Goal: Check status: Check status

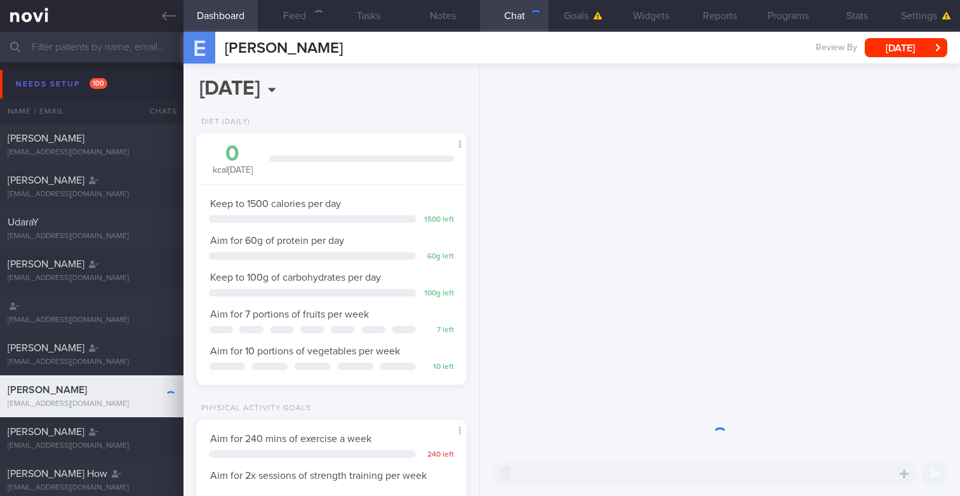
scroll to position [126, 253]
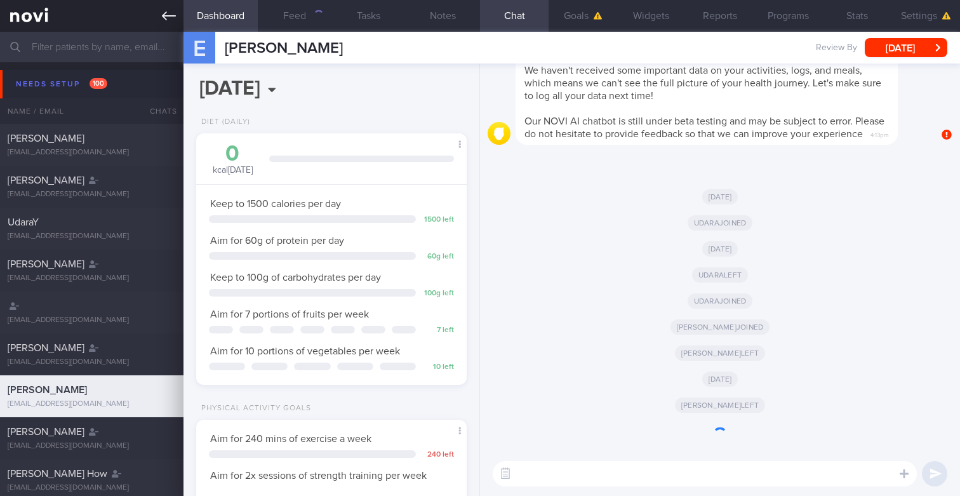
click at [174, 7] on link at bounding box center [92, 16] width 184 height 32
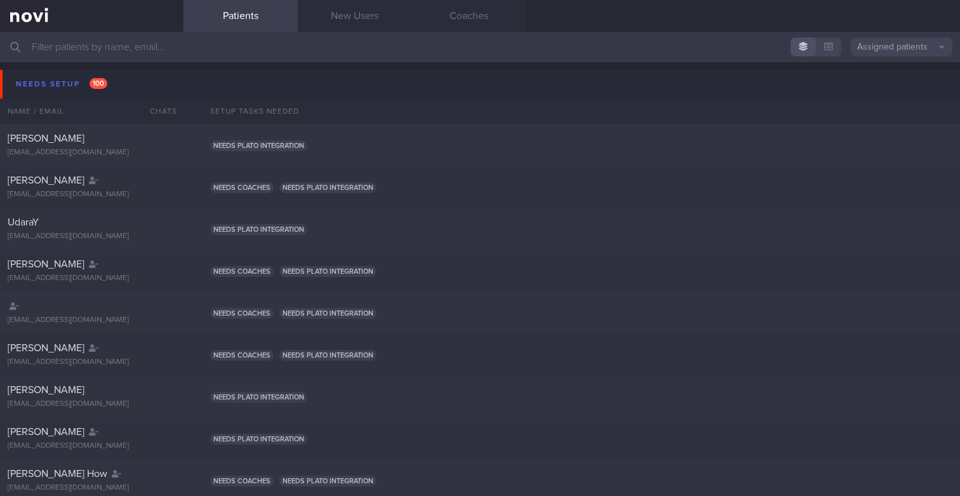
click at [908, 49] on button "Assigned patients" at bounding box center [902, 46] width 102 height 19
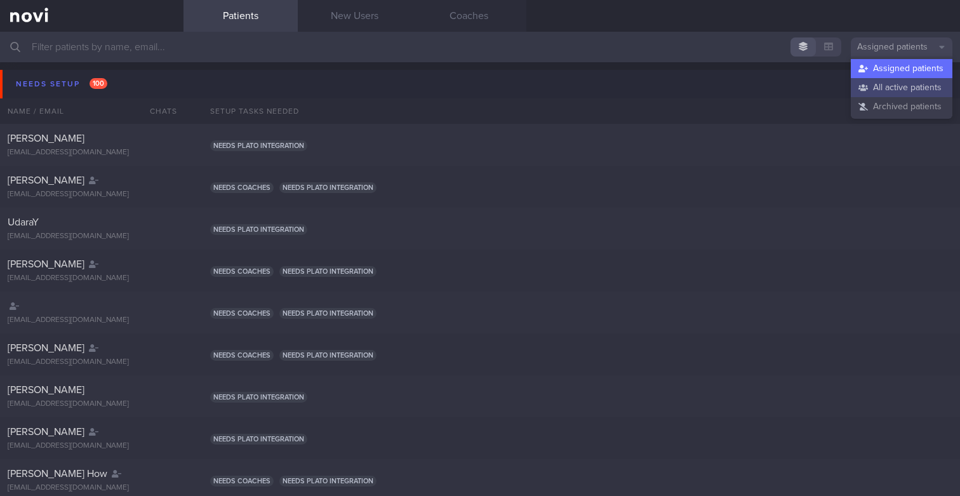
click at [883, 84] on button "All active patients" at bounding box center [902, 87] width 102 height 19
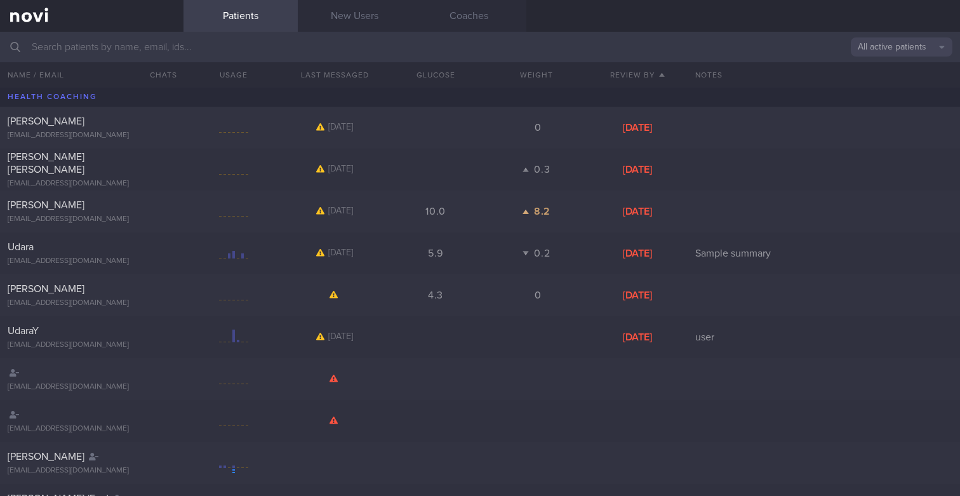
click at [697, 47] on input "text" at bounding box center [480, 47] width 960 height 30
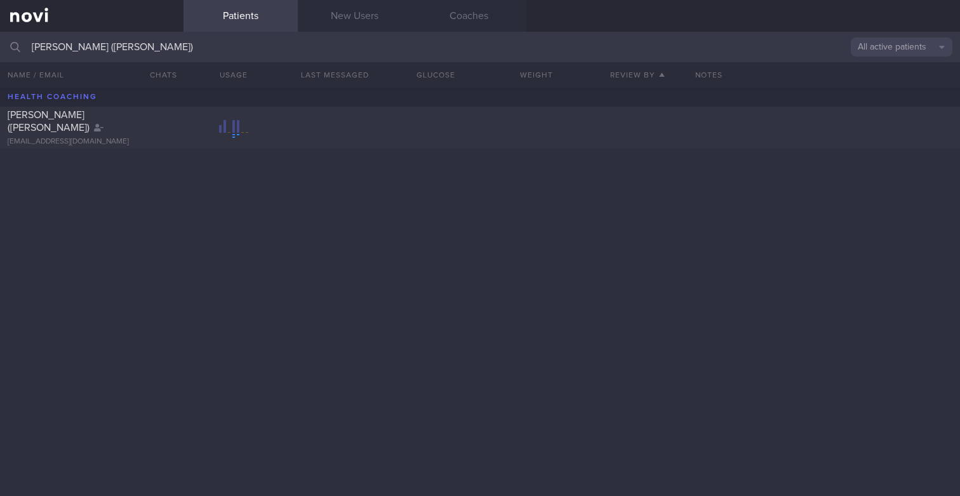
type input "[PERSON_NAME] ([PERSON_NAME])"
click at [245, 126] on div at bounding box center [233, 128] width 29 height 16
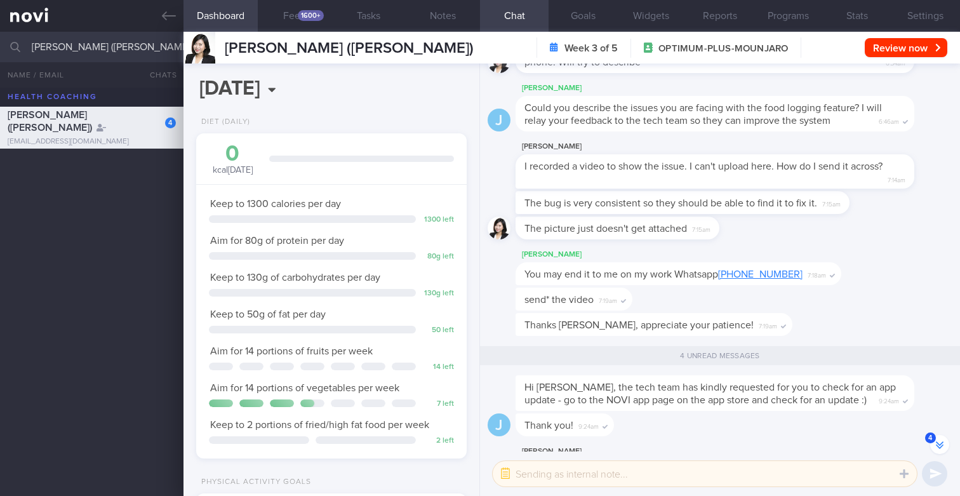
scroll to position [-105, 0]
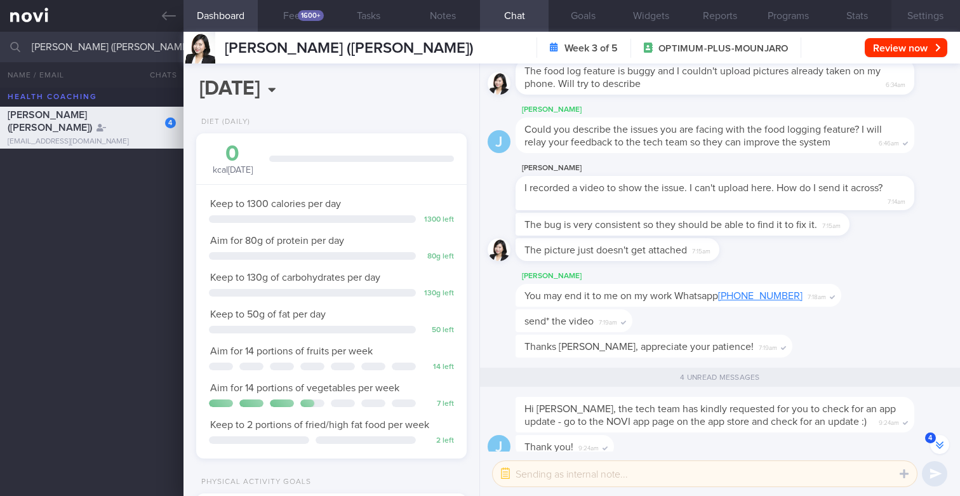
click at [920, 13] on button "Settings" at bounding box center [926, 16] width 69 height 32
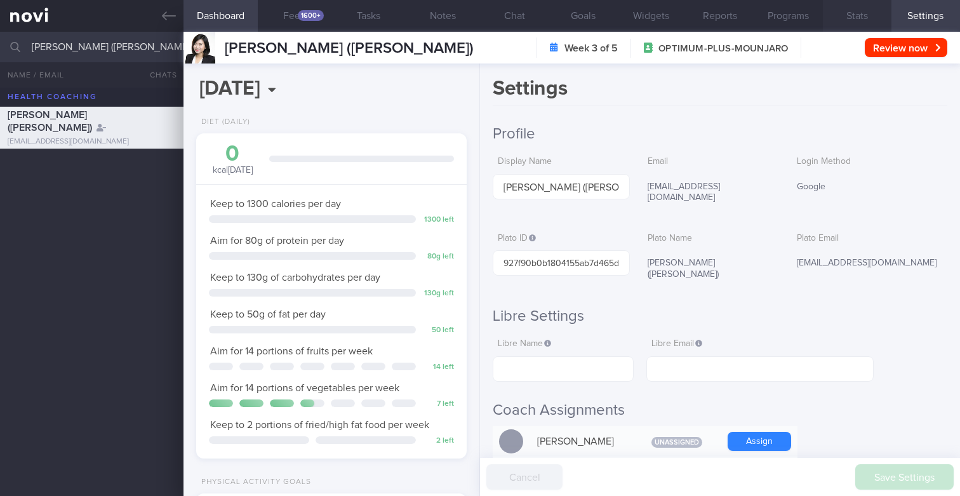
click at [861, 13] on button "Stats" at bounding box center [857, 16] width 69 height 32
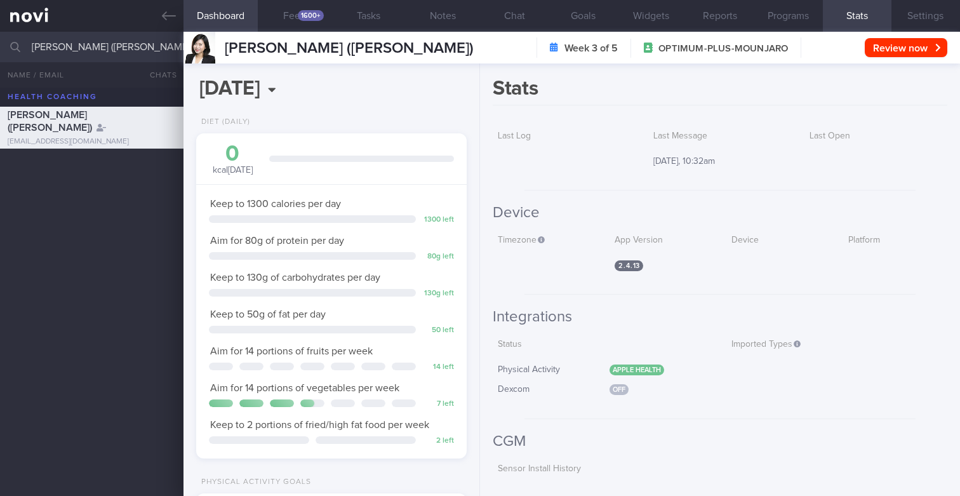
click at [615, 370] on span "Apple Health" at bounding box center [637, 370] width 55 height 11
drag, startPoint x: 607, startPoint y: 370, endPoint x: 661, endPoint y: 382, distance: 55.3
click at [661, 382] on div "Status Physical Activity Apple Health Dexcom Off" at bounding box center [603, 368] width 221 height 71
click at [651, 371] on span "Apple Health" at bounding box center [637, 370] width 55 height 11
drag, startPoint x: 610, startPoint y: 372, endPoint x: 667, endPoint y: 374, distance: 57.2
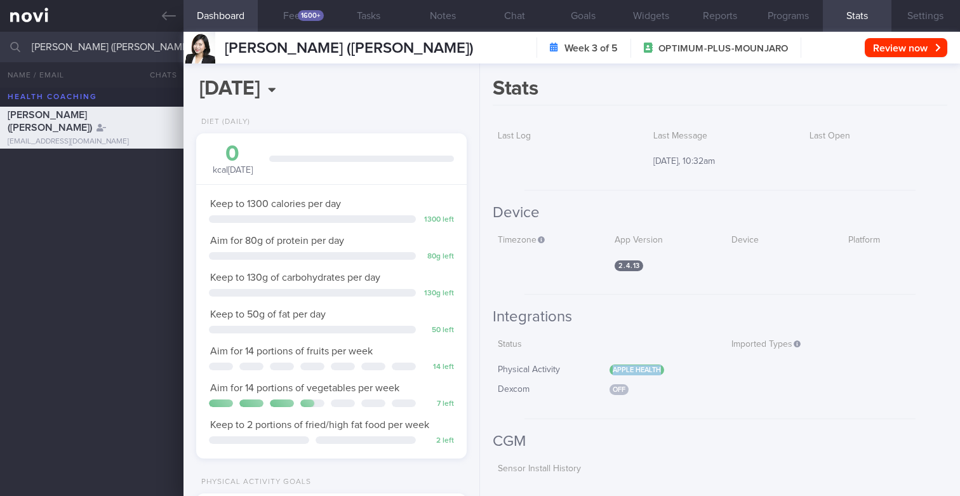
click at [667, 374] on div "Apple Health" at bounding box center [659, 370] width 99 height 11
click at [660, 371] on span "Apple Health" at bounding box center [637, 370] width 55 height 11
drag, startPoint x: 660, startPoint y: 371, endPoint x: 609, endPoint y: 367, distance: 51.0
click at [610, 367] on div "Apple Health" at bounding box center [659, 370] width 99 height 11
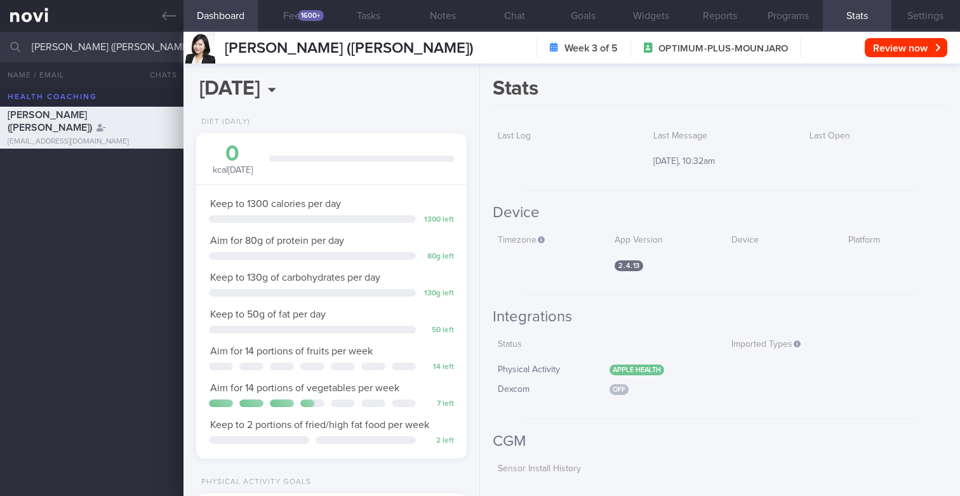
click at [619, 382] on div "Dexcom Off" at bounding box center [603, 390] width 221 height 27
click at [619, 375] on span "Apple Health" at bounding box center [637, 370] width 55 height 11
click at [619, 372] on span "Apple Health" at bounding box center [637, 370] width 55 height 11
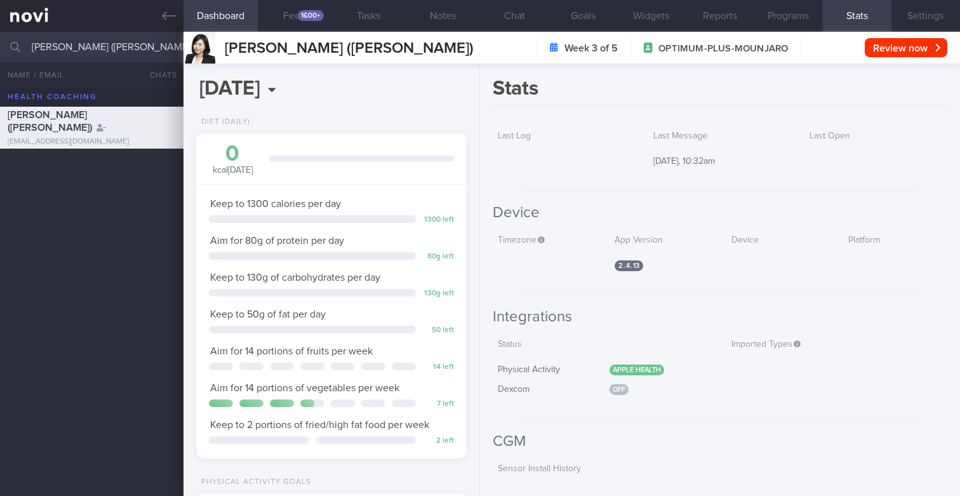
click at [655, 374] on span "Apple Health" at bounding box center [637, 370] width 55 height 11
click at [643, 371] on span "Apple Health" at bounding box center [637, 370] width 55 height 11
click at [614, 371] on span "Apple Health" at bounding box center [637, 370] width 55 height 11
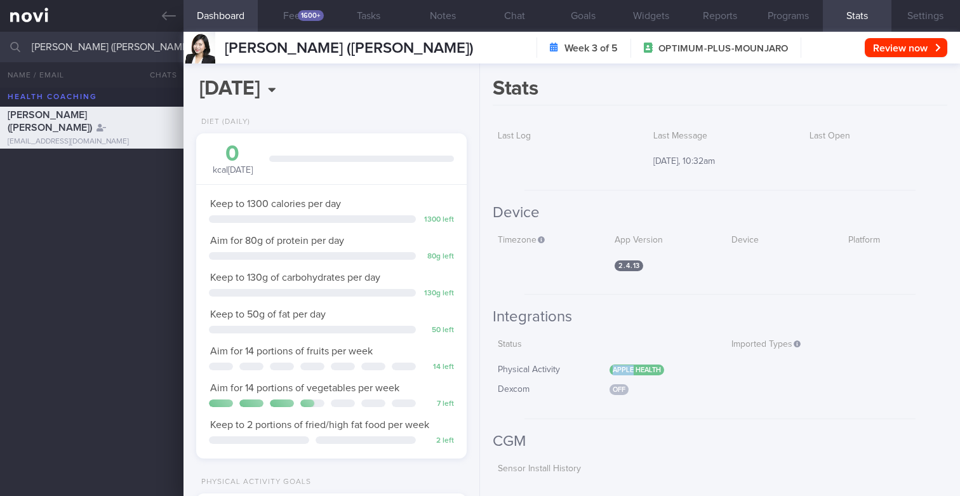
click at [614, 371] on span "Apple Health" at bounding box center [637, 370] width 55 height 11
click at [652, 372] on span "Apple Health" at bounding box center [637, 370] width 55 height 11
click at [617, 369] on span "Apple Health" at bounding box center [637, 370] width 55 height 11
